Goal: Task Accomplishment & Management: Use online tool/utility

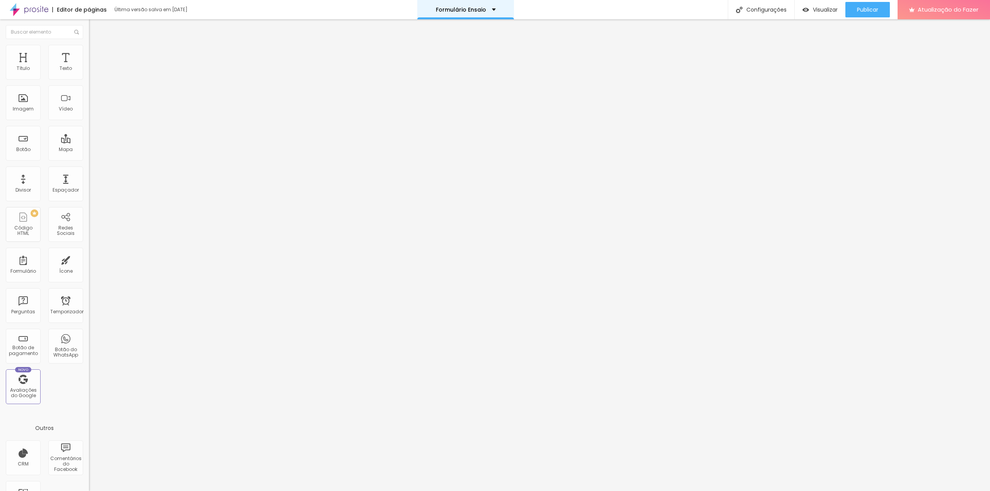
click at [487, 9] on div "Formulário Ensaio" at bounding box center [466, 9] width 60 height 5
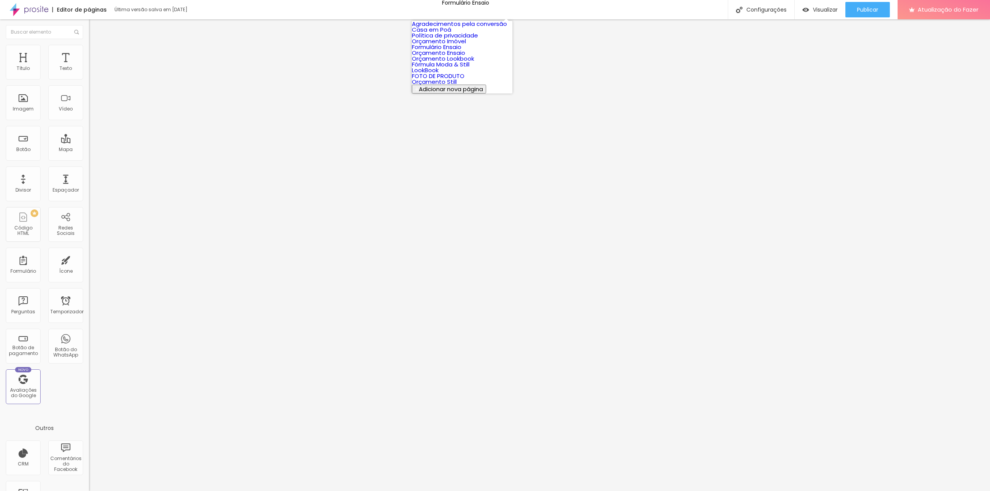
click at [441, 45] on font "Orçamento Imóvel" at bounding box center [439, 41] width 54 height 8
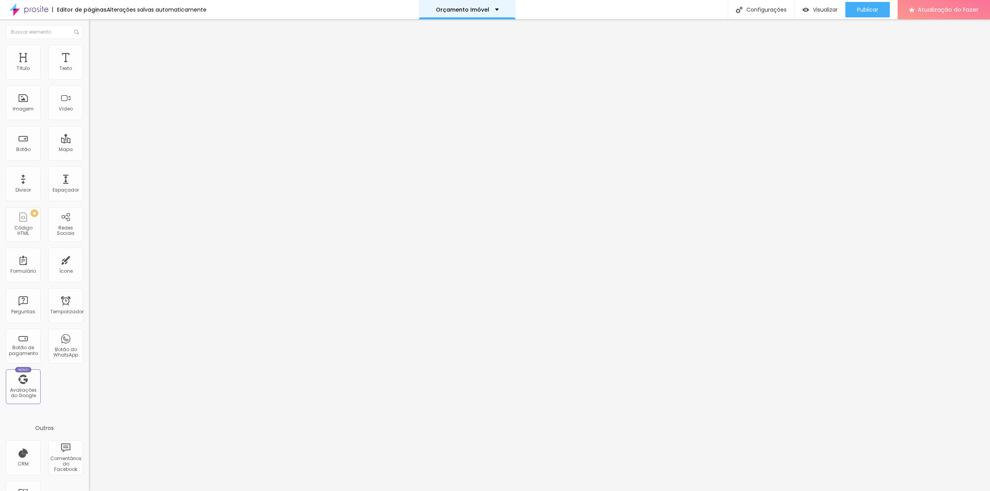
click at [493, 10] on div "Orçamento Imóvel" at bounding box center [467, 9] width 63 height 5
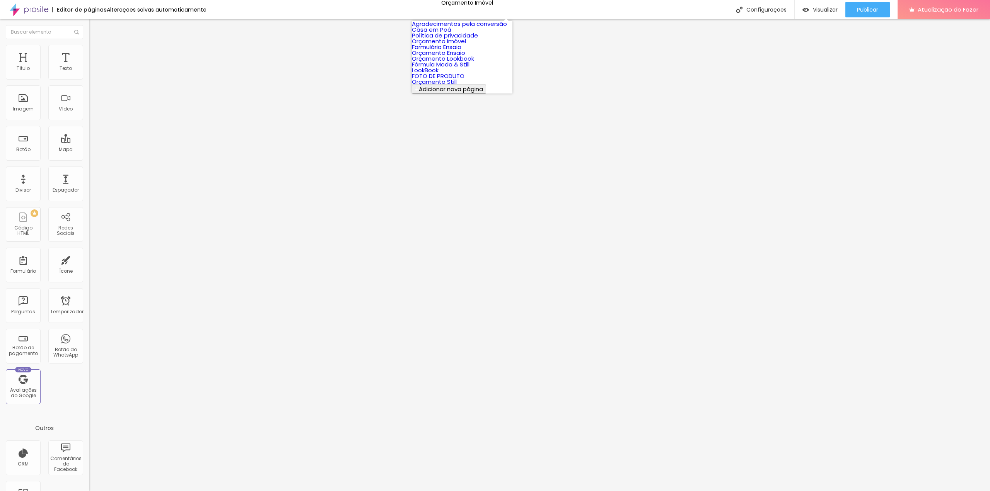
click at [446, 34] on font "Casa em Poá" at bounding box center [431, 30] width 39 height 8
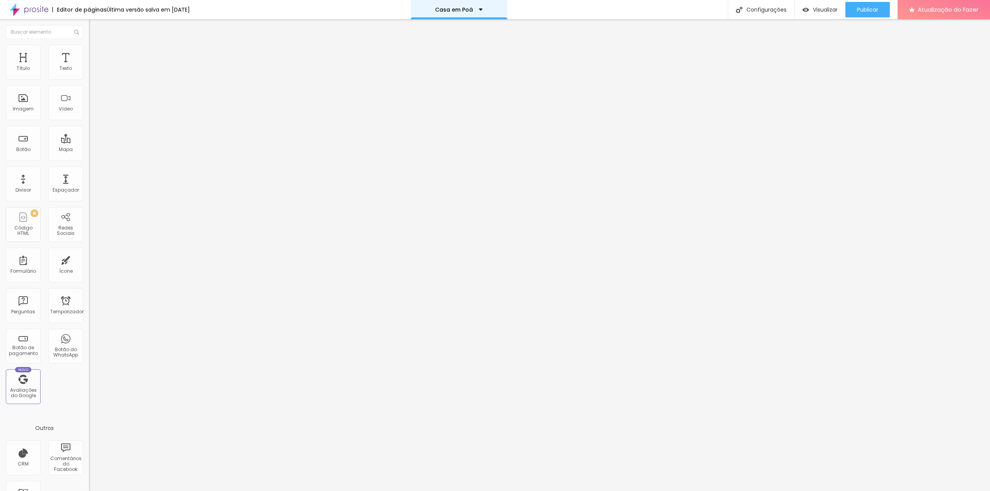
click at [483, 11] on div "Casa em Poá" at bounding box center [459, 9] width 48 height 5
click at [61, 309] on font "Temporizador" at bounding box center [66, 312] width 33 height 7
click at [28, 184] on div "Divisor" at bounding box center [23, 184] width 35 height 35
click at [485, 10] on div "Casa em Poá" at bounding box center [467, 9] width 48 height 5
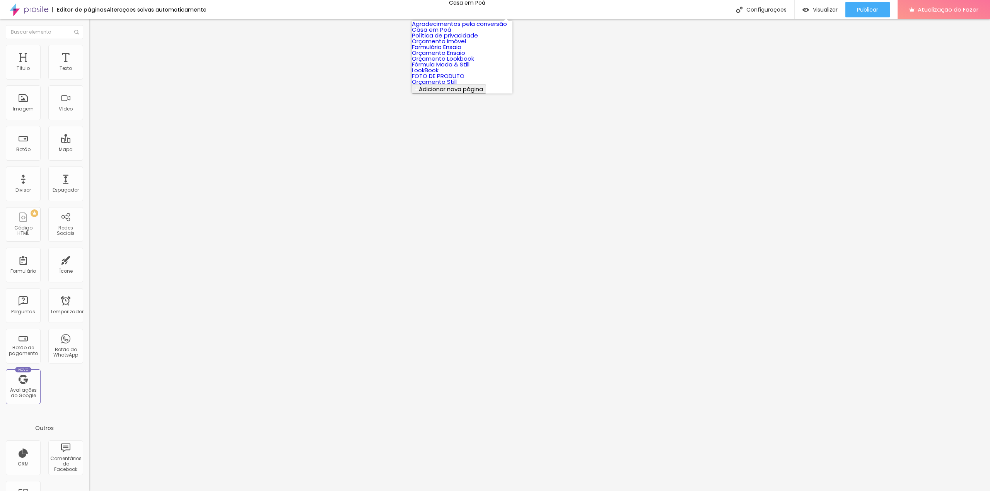
click at [443, 45] on font "Orçamento Imóvel" at bounding box center [439, 41] width 54 height 8
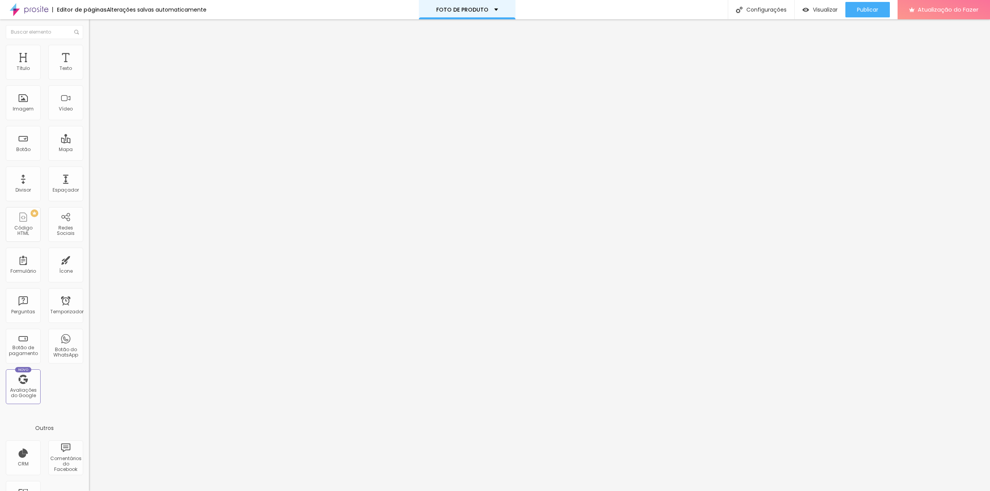
click at [493, 10] on div "FOTO DE PRODUTO" at bounding box center [467, 9] width 62 height 5
click at [762, 8] on font "Configurações" at bounding box center [766, 10] width 40 height 8
click at [639, 491] on div at bounding box center [495, 499] width 990 height 7
click at [926, 10] on font "Atualização do Fazer" at bounding box center [947, 9] width 61 height 8
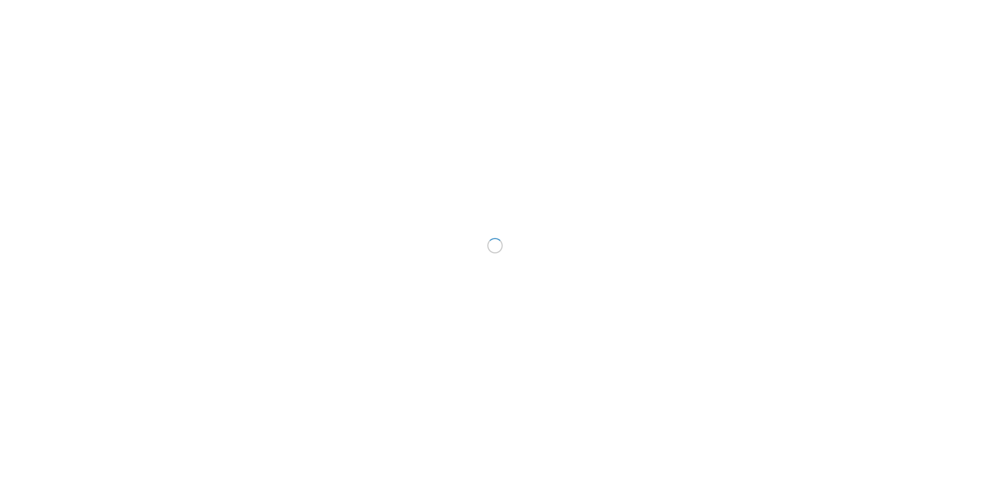
click at [543, 235] on div at bounding box center [495, 245] width 990 height 491
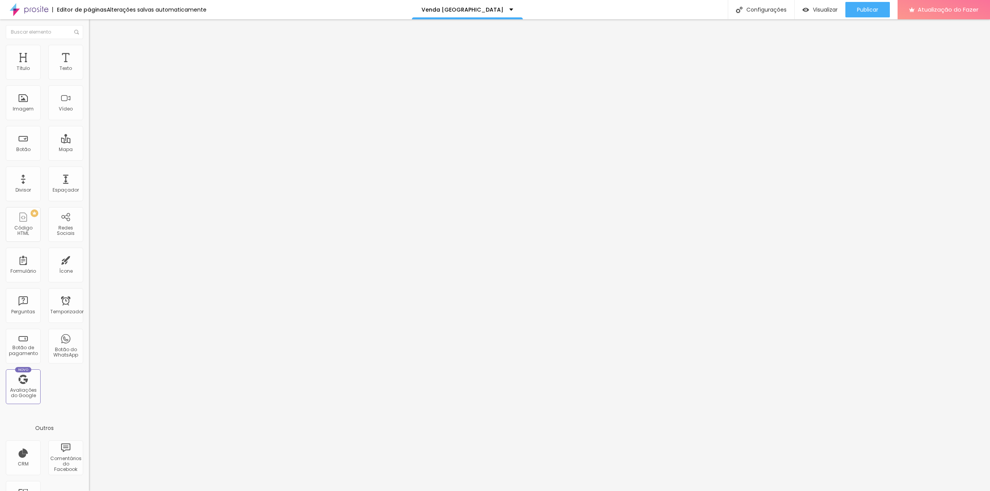
drag, startPoint x: 414, startPoint y: 239, endPoint x: 32, endPoint y: 109, distance: 403.5
click at [94, 67] on font "Trocar imagem" at bounding box center [113, 63] width 38 height 7
click at [928, 491] on div at bounding box center [495, 499] width 990 height 7
